Goal: Information Seeking & Learning: Learn about a topic

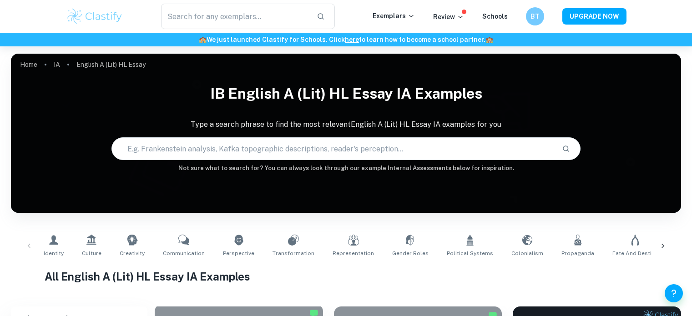
scroll to position [364, 0]
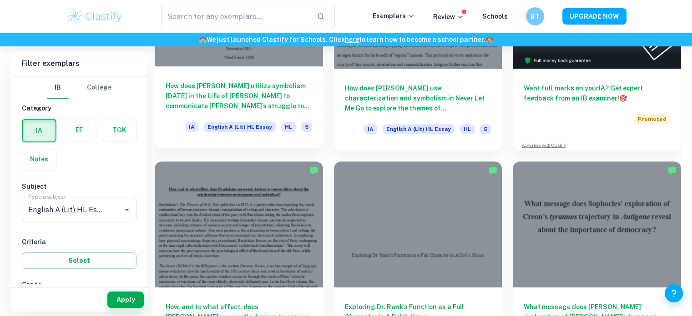
click at [219, 59] on div at bounding box center [239, 3] width 168 height 126
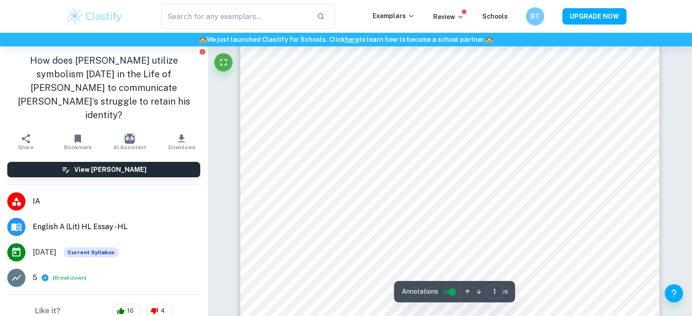
scroll to position [43, 0]
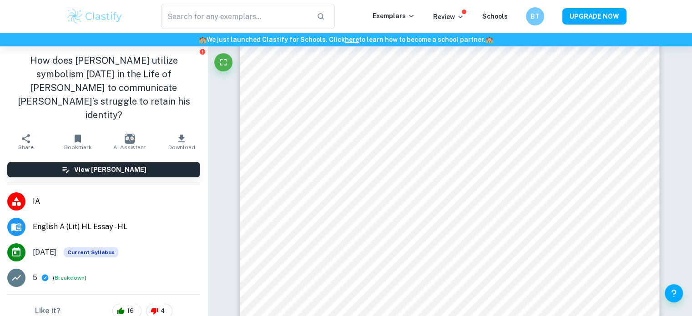
type input "2"
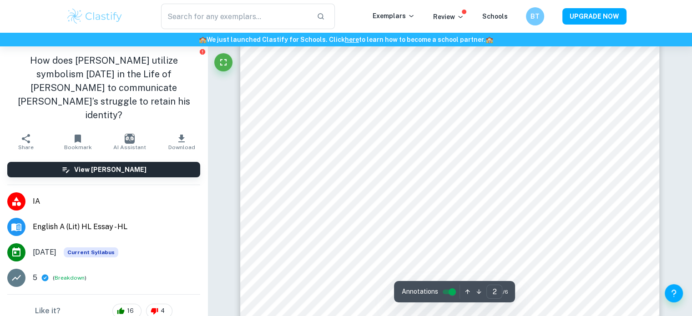
scroll to position [855, 0]
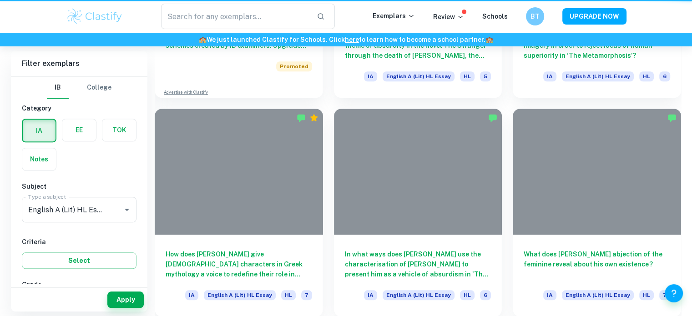
scroll to position [364, 0]
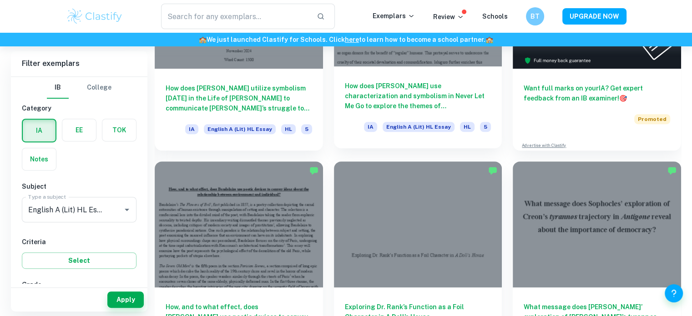
click at [410, 92] on h6 "How does [PERSON_NAME] use characterization and symbolism in Never Let Me Go to…" at bounding box center [418, 96] width 146 height 30
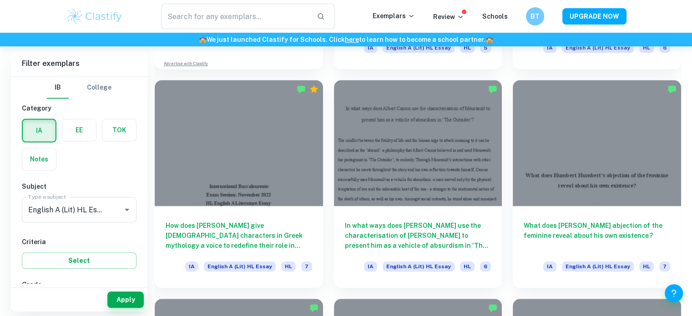
scroll to position [874, 0]
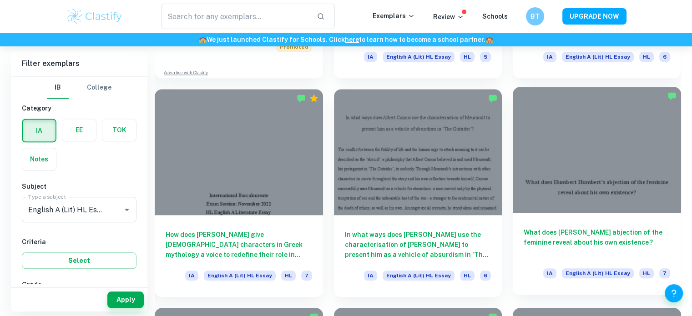
click at [593, 225] on div "What does [PERSON_NAME] abjection of the feminine reveal about his own existenc…" at bounding box center [597, 254] width 168 height 82
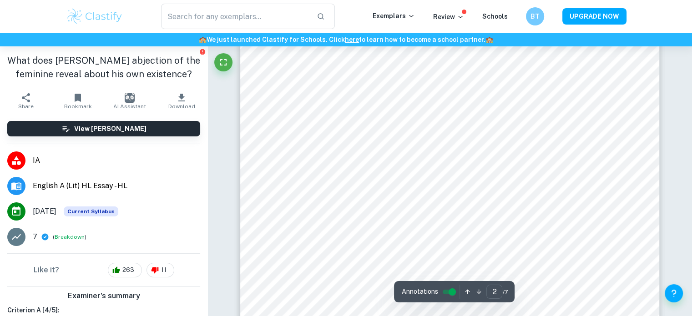
scroll to position [831, 0]
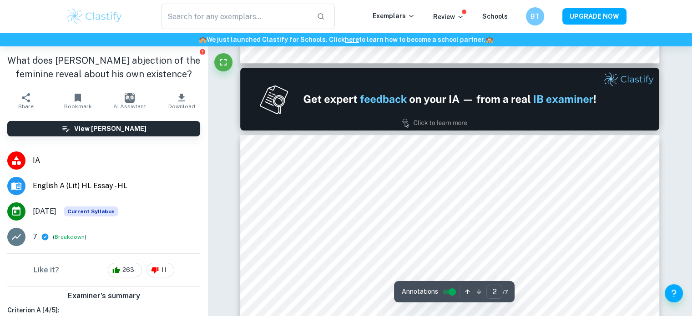
type input "1"
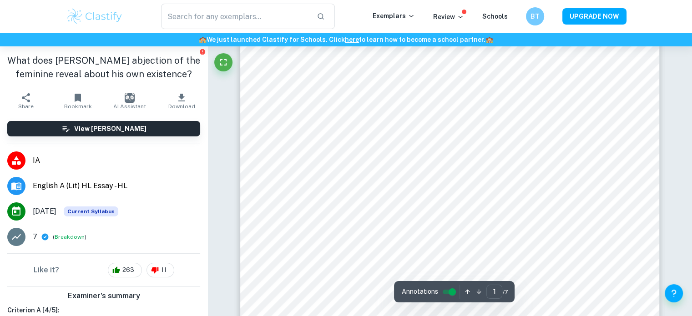
scroll to position [138, 0]
